Goal: Entertainment & Leisure: Consume media (video, audio)

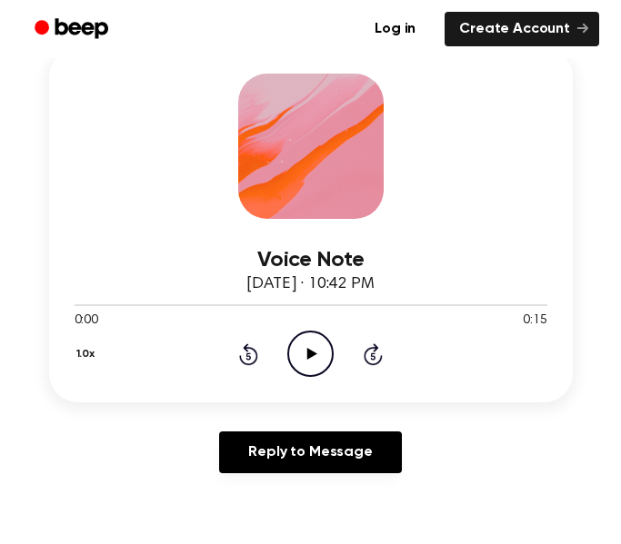
scroll to position [273, 0]
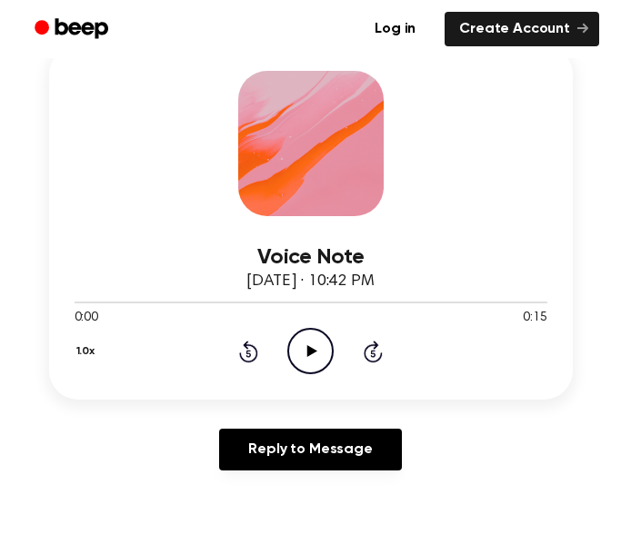
click at [324, 355] on icon "Play Audio" at bounding box center [310, 351] width 46 height 46
click at [324, 355] on icon "Pause Audio" at bounding box center [310, 351] width 46 height 46
click at [324, 355] on icon "Play Audio" at bounding box center [310, 351] width 46 height 46
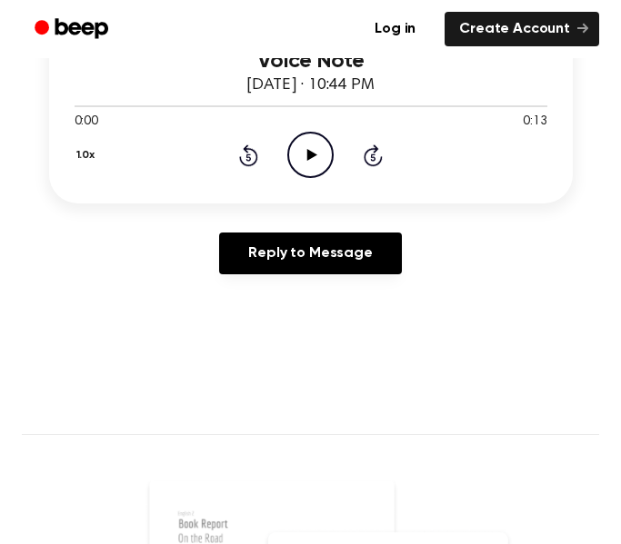
scroll to position [472, 0]
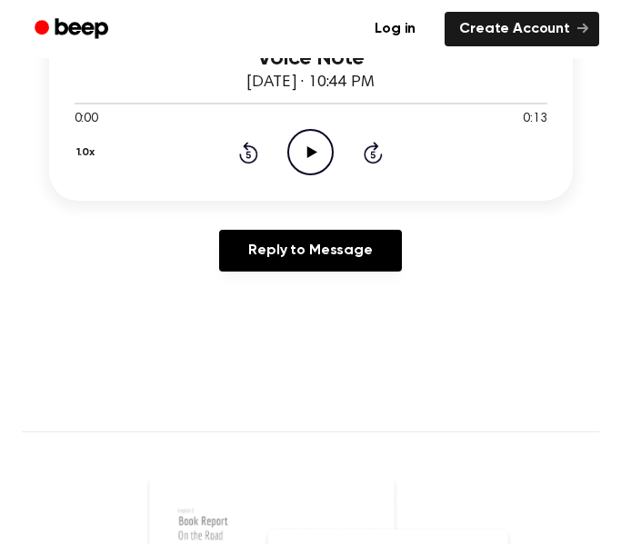
click at [313, 161] on icon "Play Audio" at bounding box center [310, 152] width 46 height 46
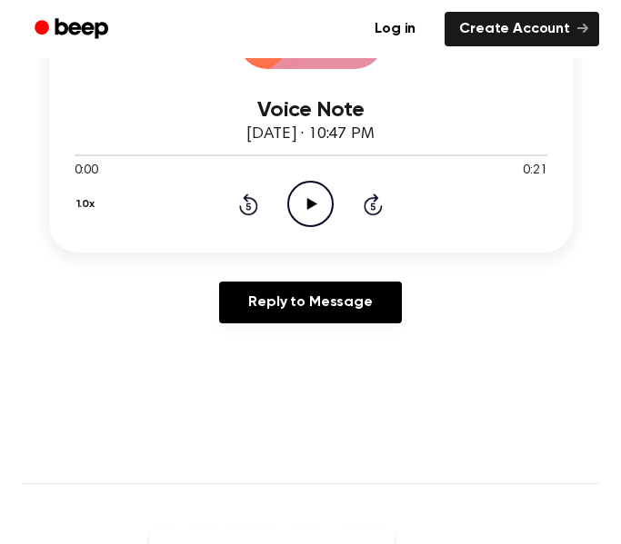
scroll to position [469, 0]
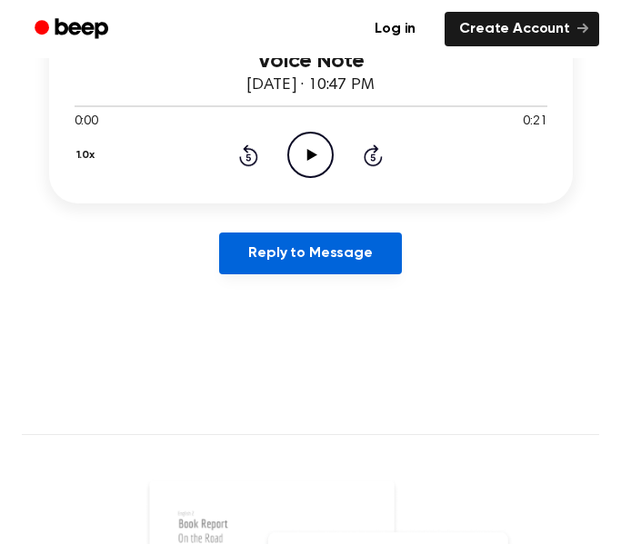
click at [340, 265] on link "Reply to Message" at bounding box center [310, 254] width 182 height 42
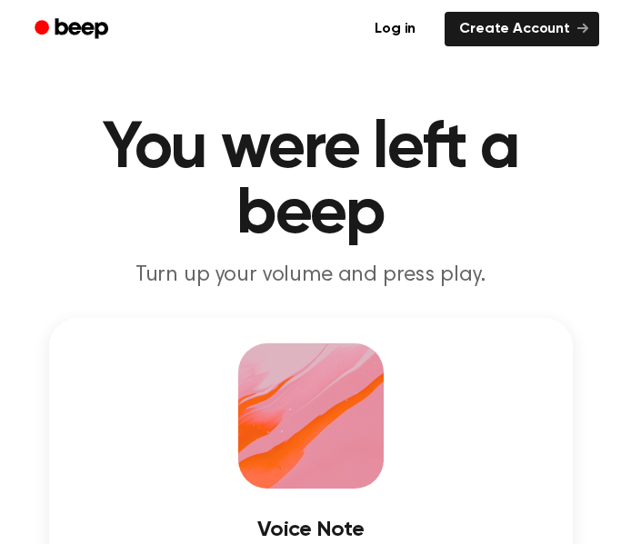
scroll to position [469, 0]
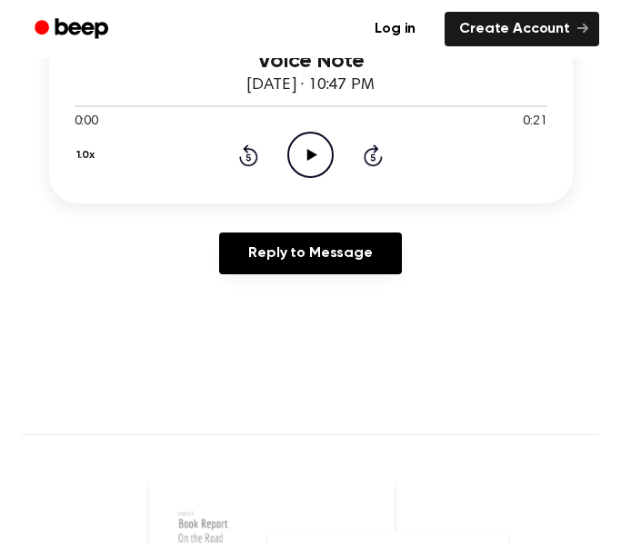
click at [300, 145] on icon "Play Audio" at bounding box center [310, 155] width 46 height 46
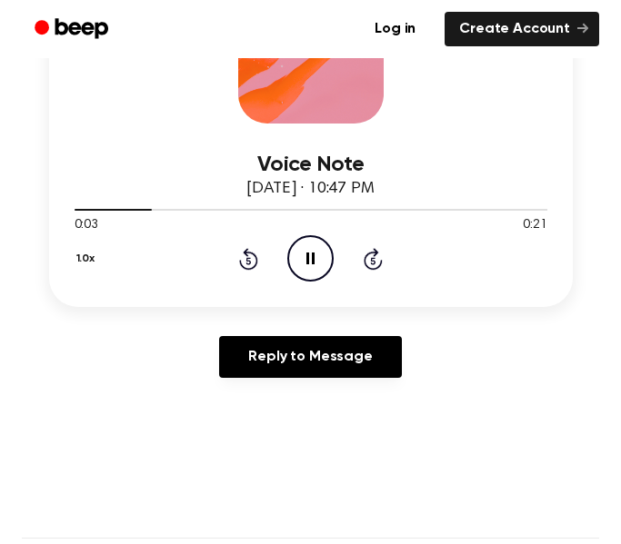
scroll to position [364, 0]
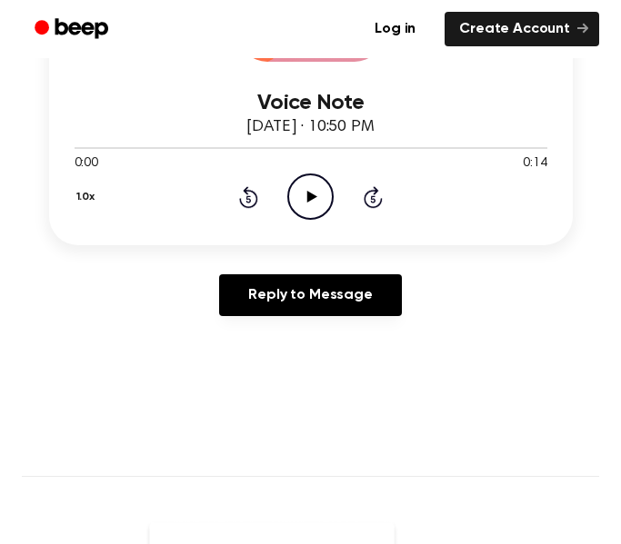
scroll to position [420, 0]
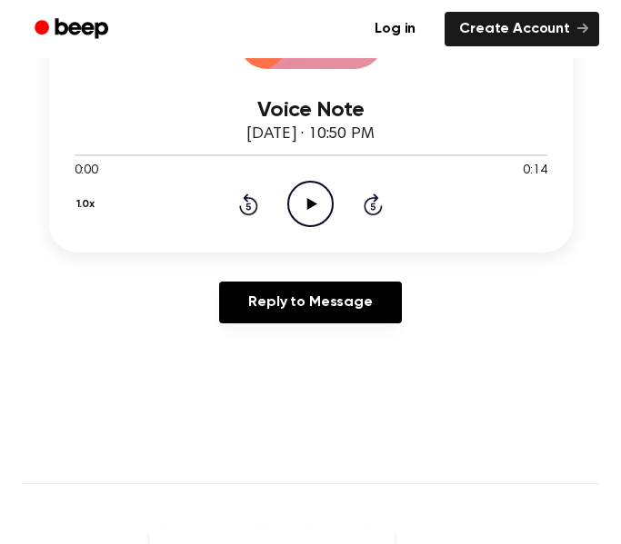
click at [302, 210] on icon "Play Audio" at bounding box center [310, 204] width 46 height 46
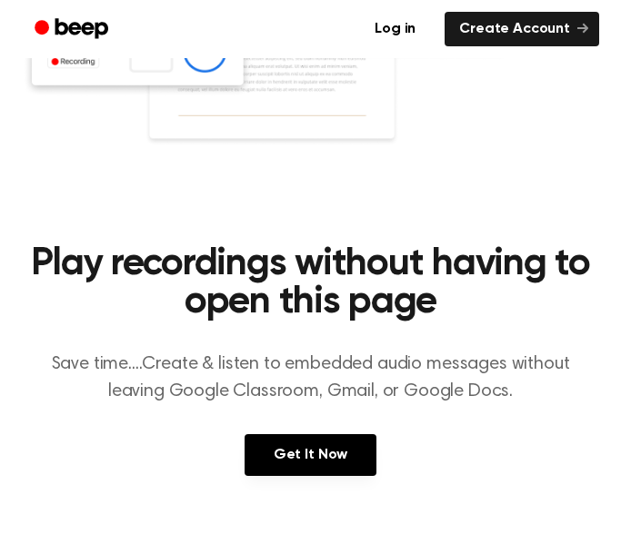
scroll to position [0, 0]
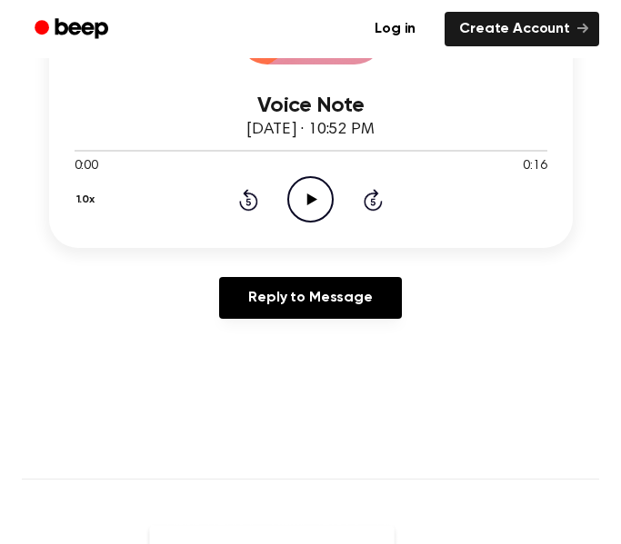
scroll to position [425, 0]
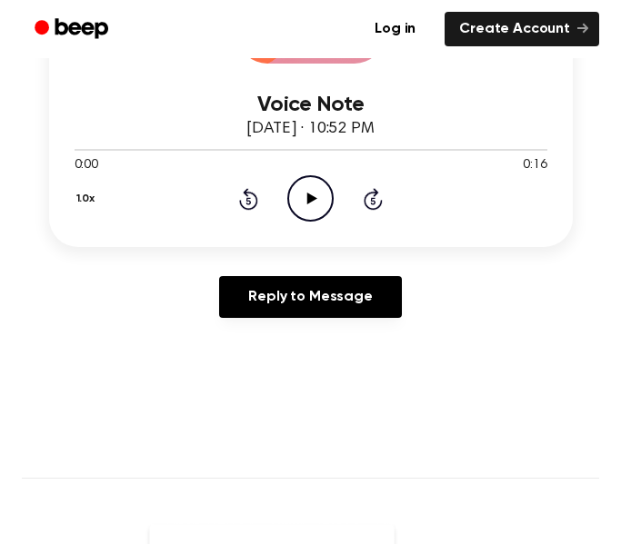
click at [295, 212] on icon "Play Audio" at bounding box center [310, 198] width 46 height 46
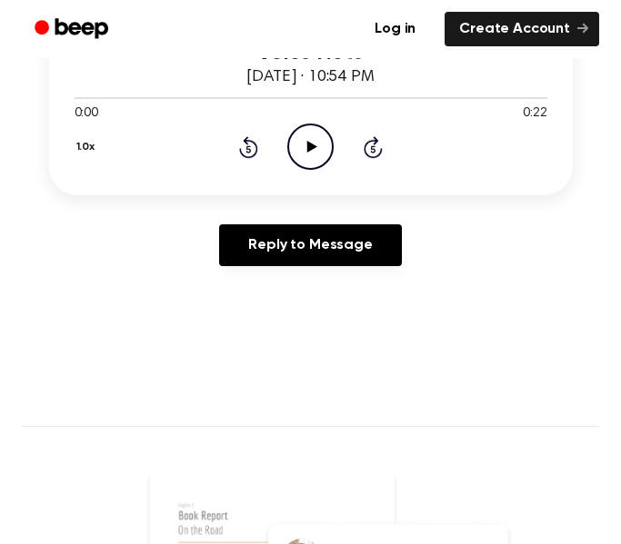
scroll to position [500, 0]
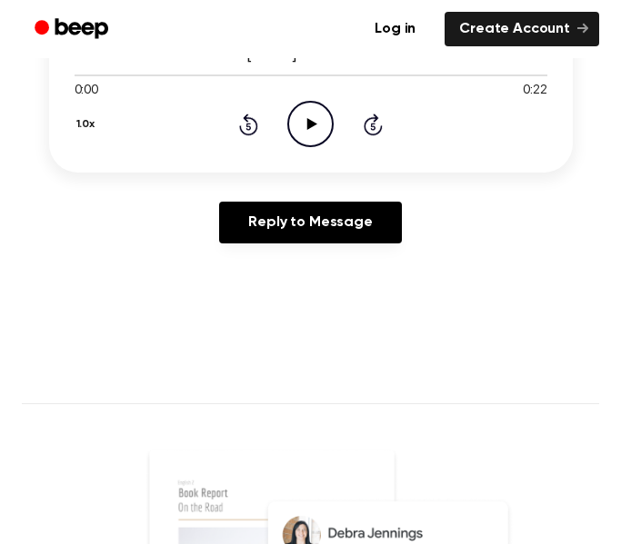
click at [310, 109] on icon "Play Audio" at bounding box center [310, 124] width 46 height 46
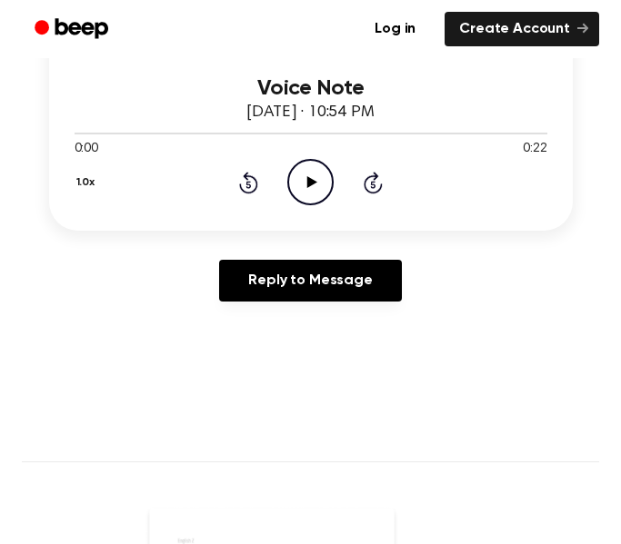
scroll to position [464, 0]
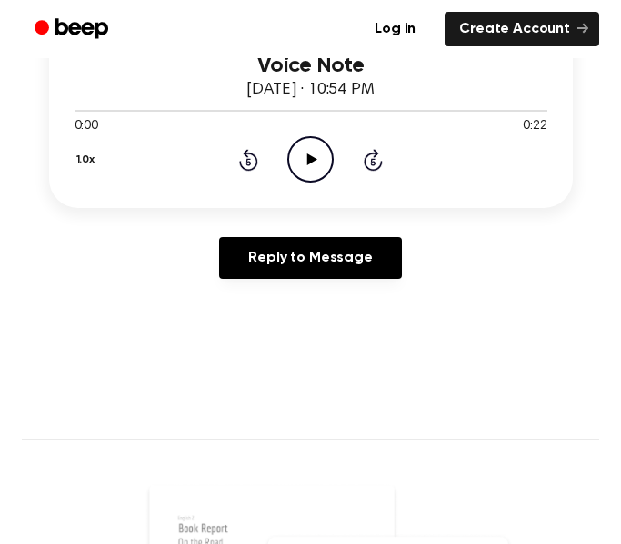
click at [323, 171] on icon "Play Audio" at bounding box center [310, 159] width 46 height 46
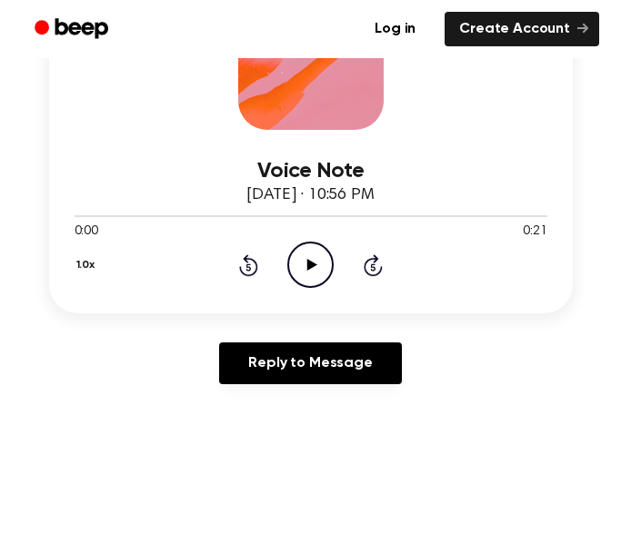
scroll to position [382, 0]
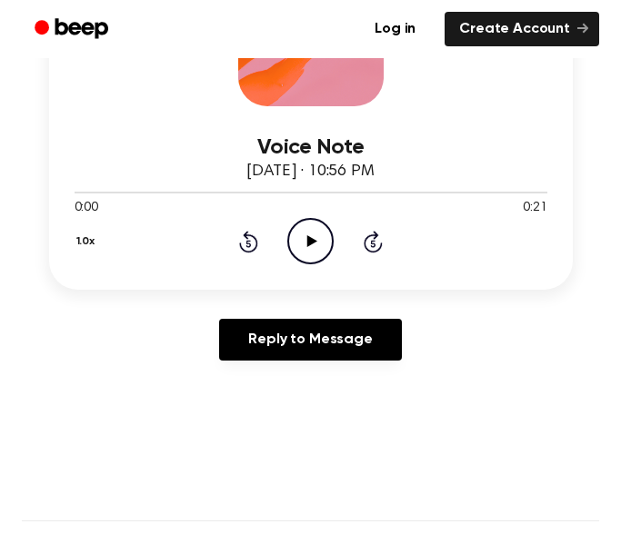
click at [316, 253] on icon "Play Audio" at bounding box center [310, 241] width 46 height 46
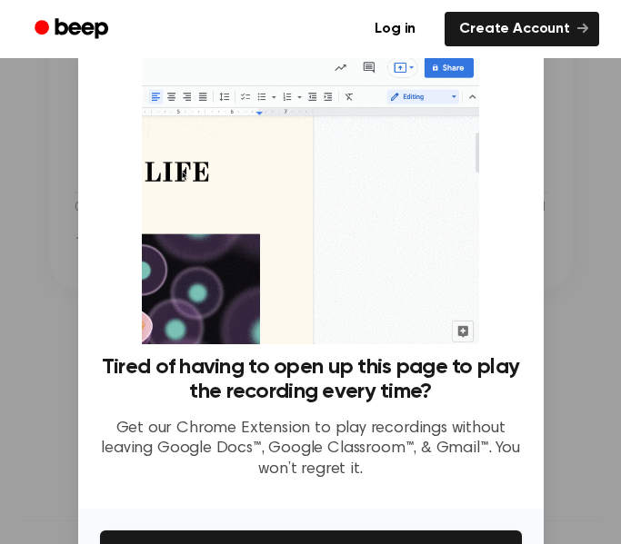
scroll to position [384, 0]
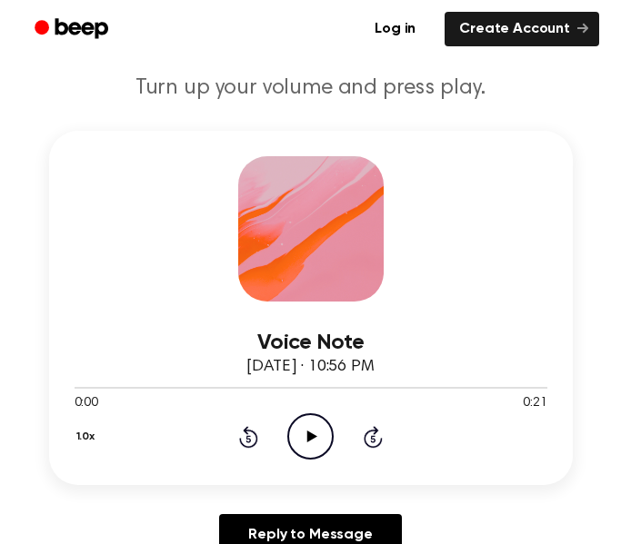
scroll to position [196, 0]
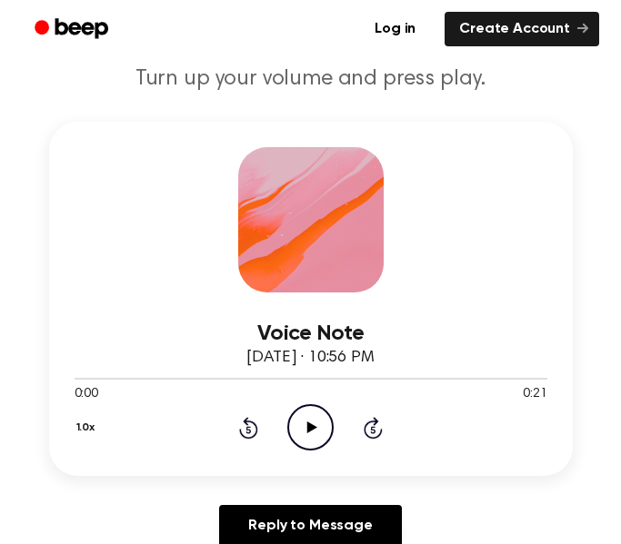
click at [298, 421] on icon "Play Audio" at bounding box center [310, 427] width 46 height 46
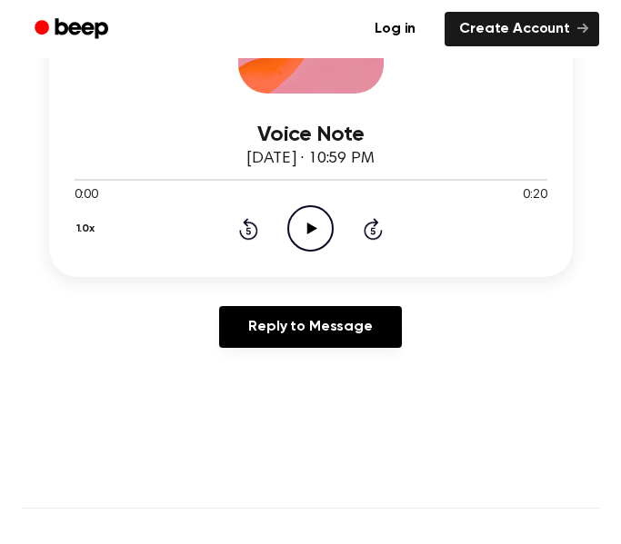
scroll to position [394, 0]
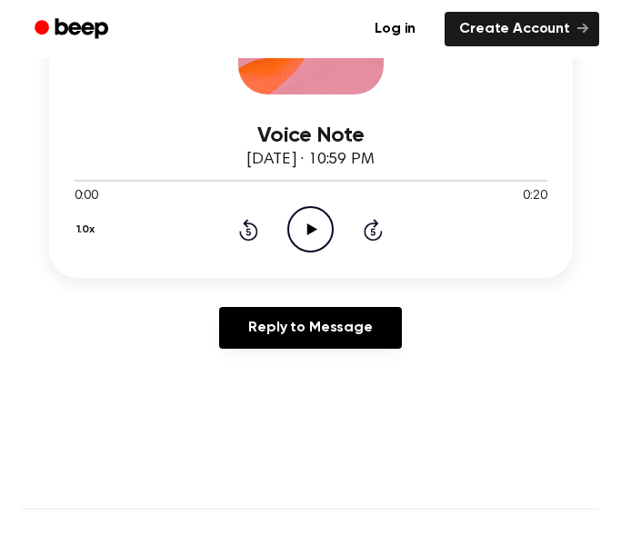
click at [304, 235] on icon "Play Audio" at bounding box center [310, 229] width 46 height 46
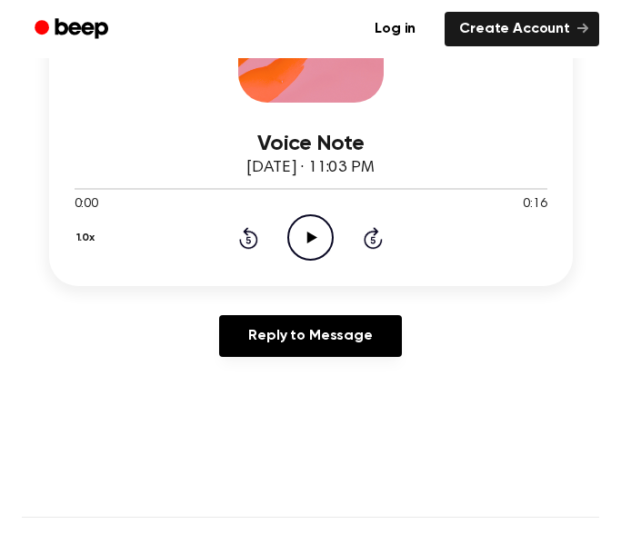
scroll to position [398, 0]
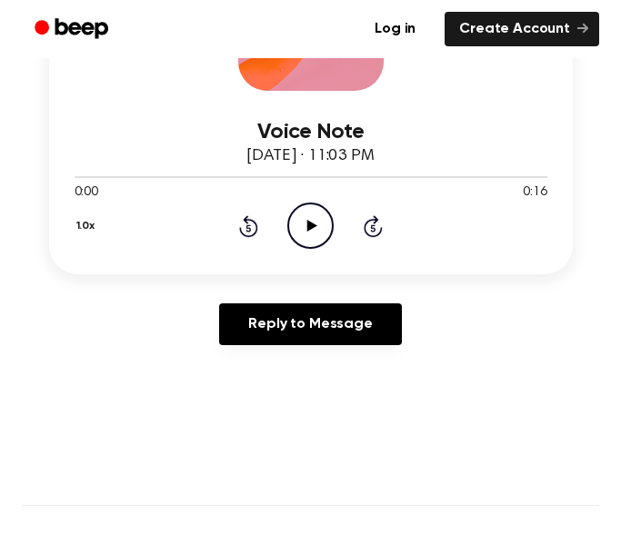
click at [316, 208] on icon "Play Audio" at bounding box center [310, 226] width 46 height 46
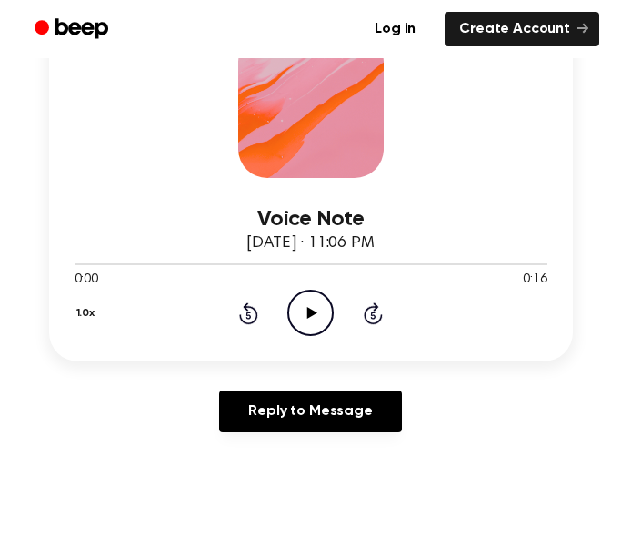
scroll to position [316, 0]
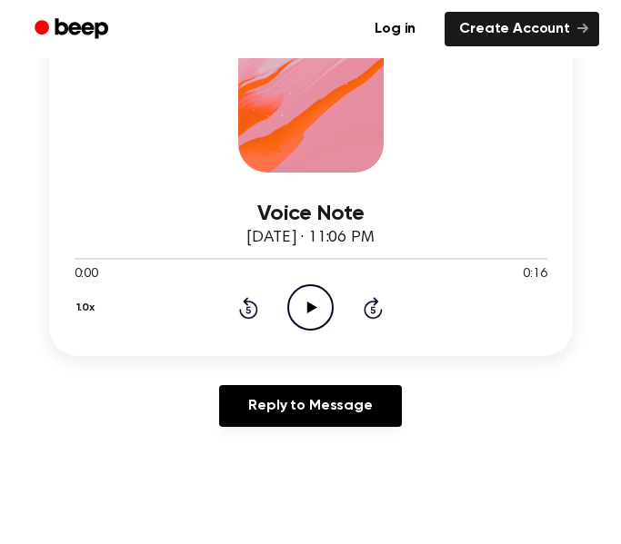
click at [319, 317] on icon "Play Audio" at bounding box center [310, 307] width 46 height 46
